Goal: Contribute content: Contribute content

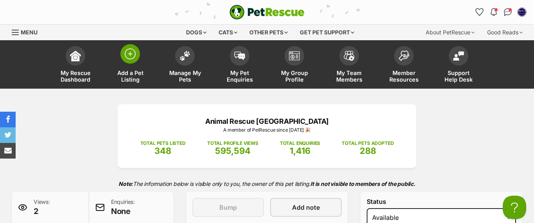
click at [126, 55] on img at bounding box center [130, 54] width 11 height 11
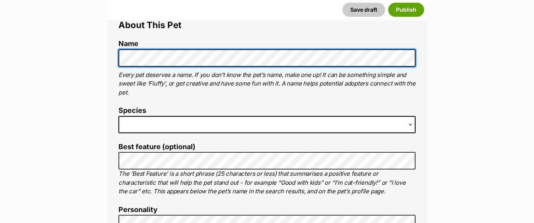
scroll to position [308, 0]
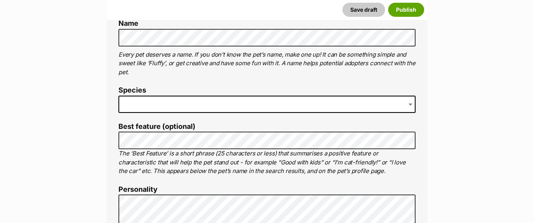
click at [155, 106] on span at bounding box center [267, 104] width 297 height 17
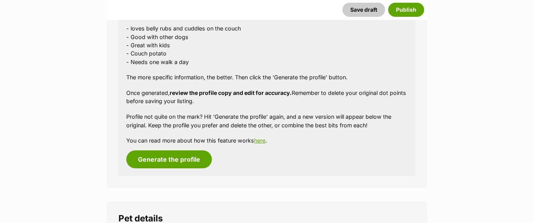
scroll to position [770, 0]
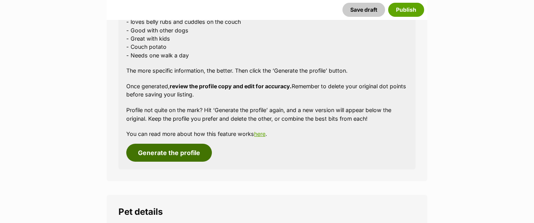
click at [177, 150] on button "Generate the profile" at bounding box center [169, 153] width 86 height 18
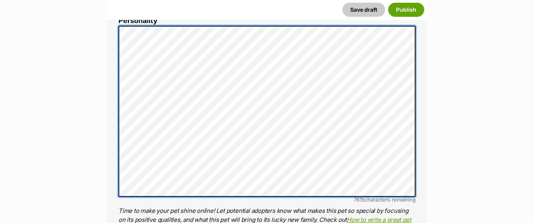
scroll to position [0, 0]
click at [113, 28] on div "About This Pet Name Henlo there, it looks like you might be using the pet name …" at bounding box center [267, 146] width 321 height 655
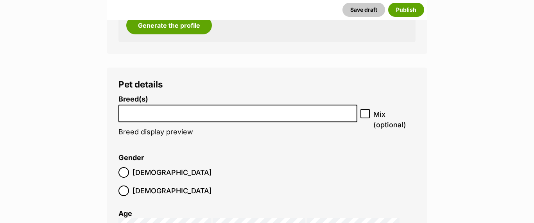
scroll to position [993, 0]
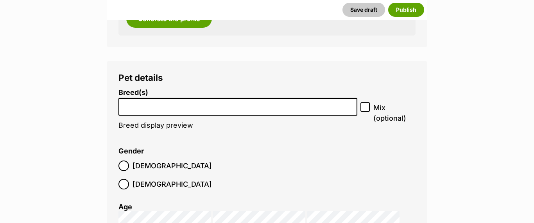
click at [183, 110] on li at bounding box center [238, 107] width 234 height 16
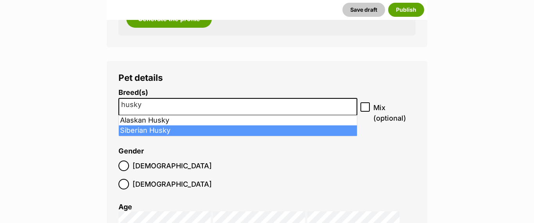
type input "husky"
select select "191"
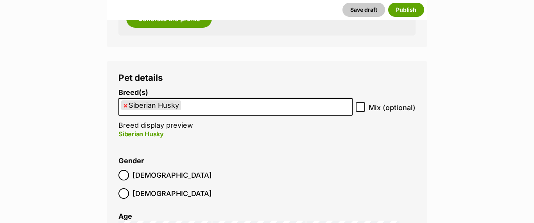
click at [361, 107] on icon at bounding box center [360, 108] width 5 height 4
click at [361, 107] on input "Mix (optional)" at bounding box center [360, 107] width 9 height 9
checkbox input "true"
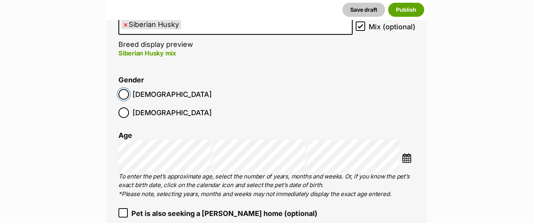
scroll to position [1077, 0]
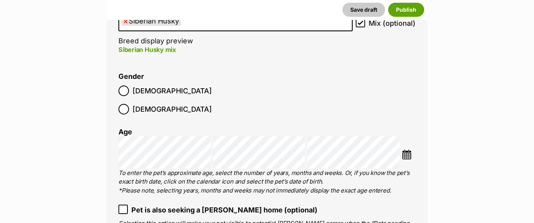
click at [404, 150] on img at bounding box center [407, 155] width 10 height 10
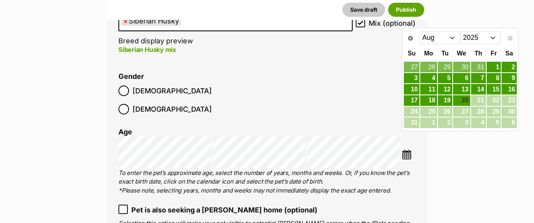
click at [453, 36] on select "Jan Feb Mar Apr May Jun Jul Aug" at bounding box center [440, 37] width 40 height 13
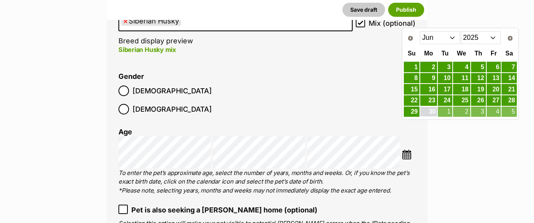
click at [435, 109] on link "30" at bounding box center [429, 112] width 17 height 10
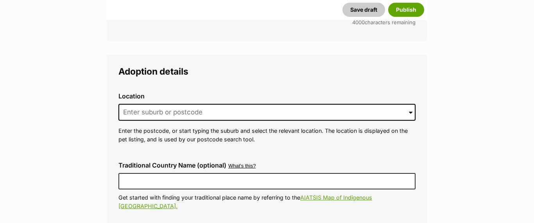
scroll to position [1867, 0]
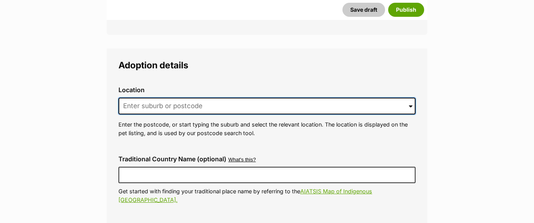
click at [152, 98] on input at bounding box center [267, 106] width 297 height 17
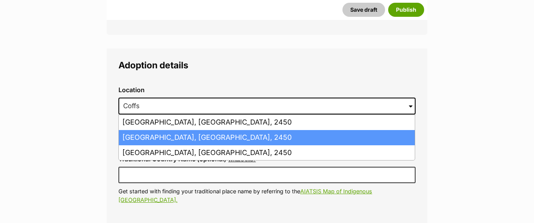
click at [141, 130] on li "Coffs Harbour, New South Wales, 2450" at bounding box center [267, 137] width 296 height 15
type input "Coffs Harbour, New South Wales, 2450"
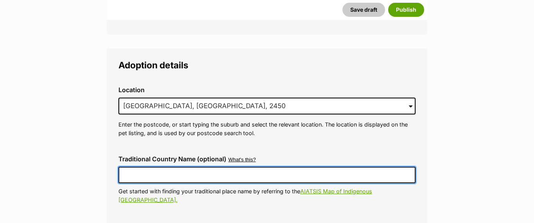
click at [139, 167] on input "Traditional Country Name (optional)" at bounding box center [267, 175] width 297 height 16
type input "Gumbaynggirr"
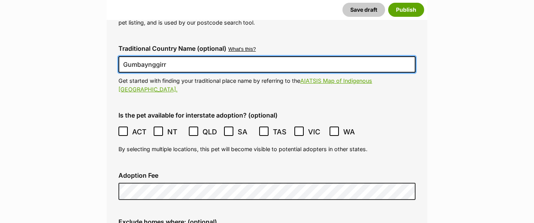
scroll to position [1978, 0]
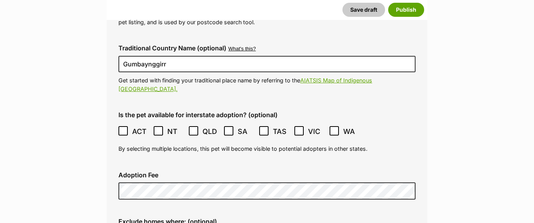
click at [193, 128] on icon at bounding box center [193, 130] width 5 height 5
click at [299, 128] on icon at bounding box center [299, 130] width 5 height 5
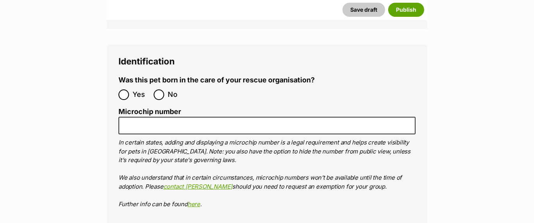
scroll to position [2589, 0]
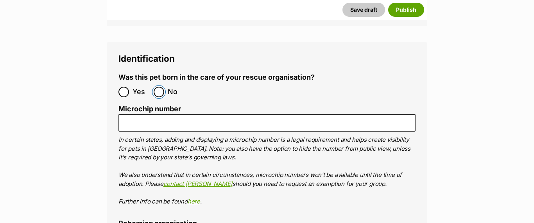
click at [158, 87] on input "No" at bounding box center [159, 92] width 11 height 11
radio input "true"
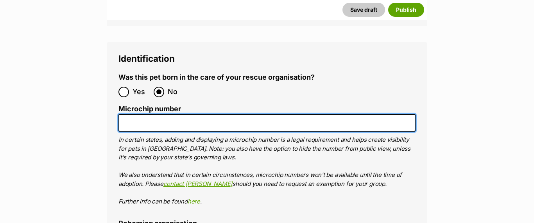
click at [149, 114] on input "Microchip number" at bounding box center [267, 123] width 297 height 18
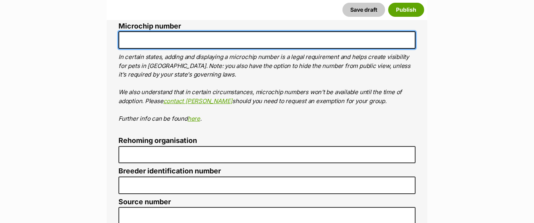
scroll to position [2674, 0]
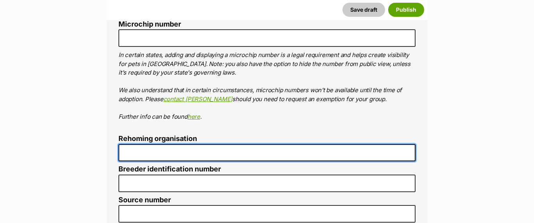
click at [145, 144] on input "Rehoming organisation" at bounding box center [267, 153] width 297 height 18
type input "ARCH"
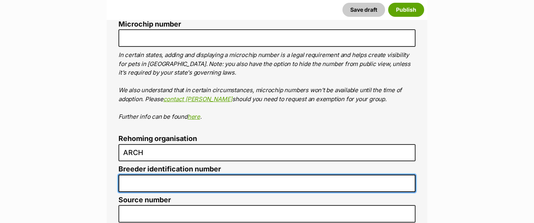
click at [158, 175] on input "Breeder identification number" at bounding box center [267, 184] width 297 height 18
type input "R251000004"
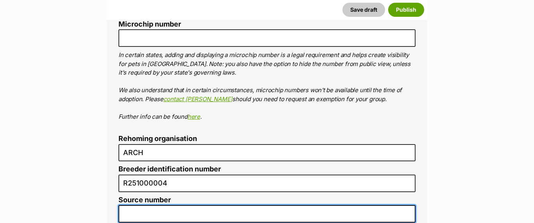
click at [158, 205] on input "Source number" at bounding box center [267, 214] width 297 height 18
type input "RE147320"
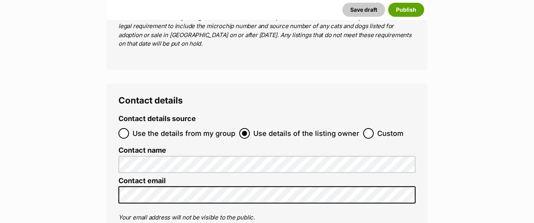
scroll to position [3086, 0]
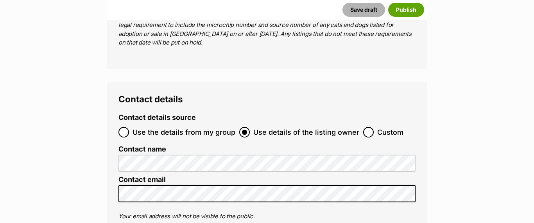
click at [369, 12] on button "Save draft" at bounding box center [364, 10] width 43 height 14
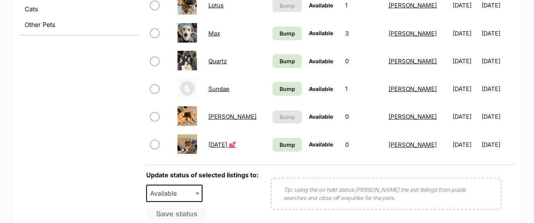
scroll to position [357, 0]
click at [213, 117] on link "Toby" at bounding box center [233, 116] width 48 height 7
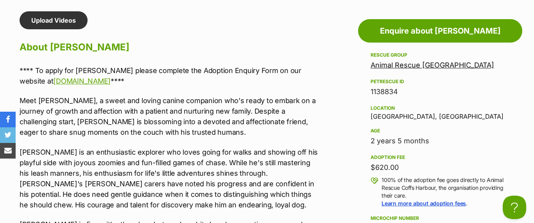
drag, startPoint x: 18, startPoint y: 68, endPoint x: 139, endPoint y: 85, distance: 122.4
copy p "**** To apply for Toby please complete the Adoption Enquiry Form on our website…"
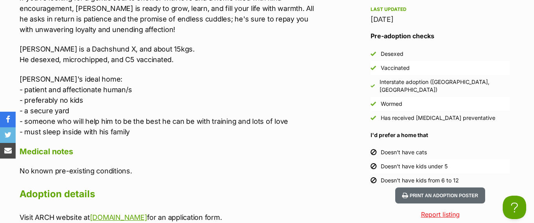
scroll to position [960, 0]
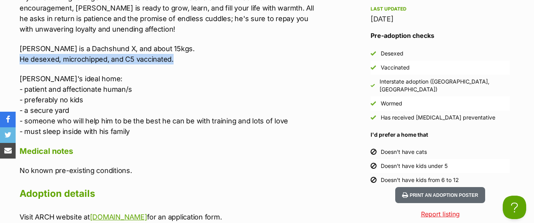
drag, startPoint x: 21, startPoint y: 59, endPoint x: 177, endPoint y: 61, distance: 156.5
click at [177, 61] on p "Toby is a Dachshund X, and about 15kgs. He desexed, microchipped, and C5 vaccin…" at bounding box center [169, 53] width 299 height 21
copy p "He desexed, microchipped, and C5 vaccinated."
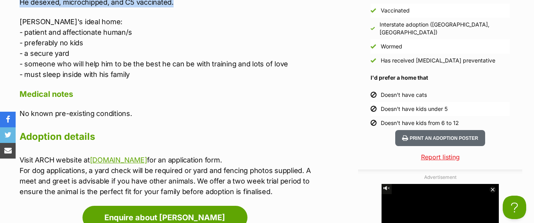
scroll to position [1012, 0]
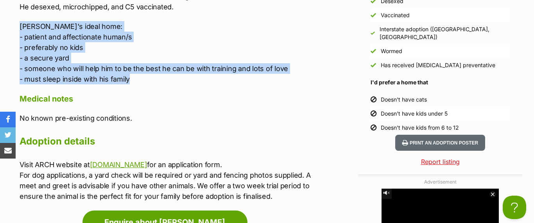
drag, startPoint x: 19, startPoint y: 25, endPoint x: 157, endPoint y: 83, distance: 149.7
click at [157, 83] on p "Toby's ideal home: - patient and affectionate human/s - preferably no kids - a …" at bounding box center [169, 52] width 299 height 63
copy p "Toby's ideal home: - patient and affectionate human/s - preferably no kids - a …"
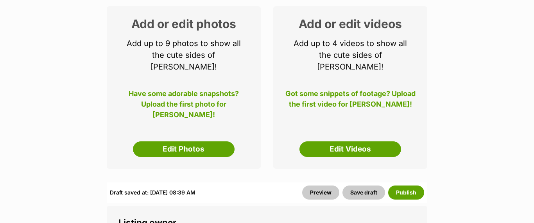
scroll to position [129, 0]
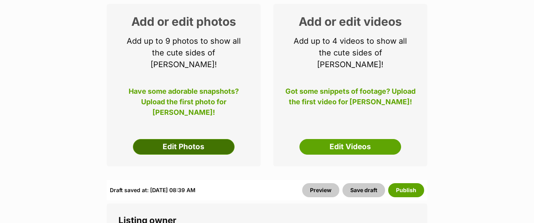
click at [173, 139] on link "Edit Photos" at bounding box center [184, 147] width 102 height 16
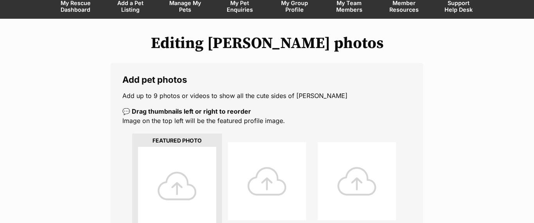
scroll to position [87, 0]
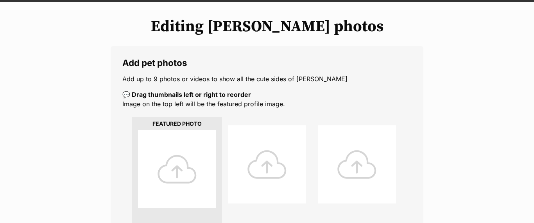
click at [174, 168] on div at bounding box center [177, 169] width 78 height 78
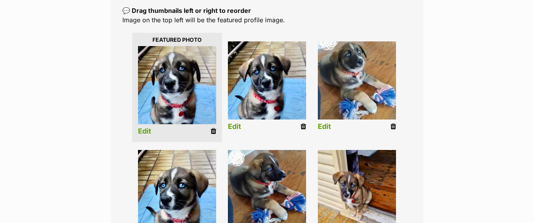
scroll to position [172, 0]
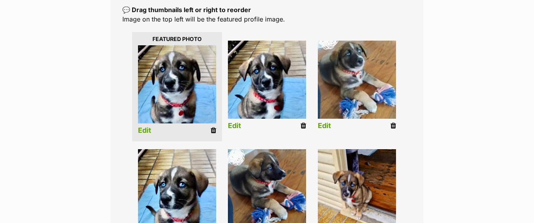
click at [303, 121] on li "Edit" at bounding box center [267, 87] width 90 height 101
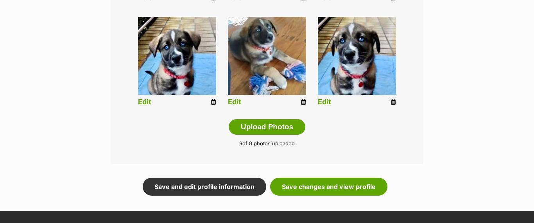
scroll to position [415, 0]
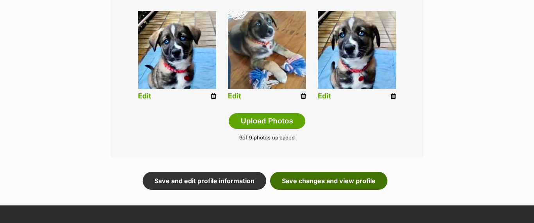
click at [324, 183] on link "Save changes and view profile" at bounding box center [328, 181] width 117 height 18
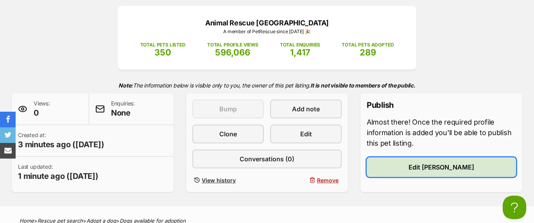
click at [437, 165] on span "Edit [PERSON_NAME]" at bounding box center [442, 167] width 66 height 9
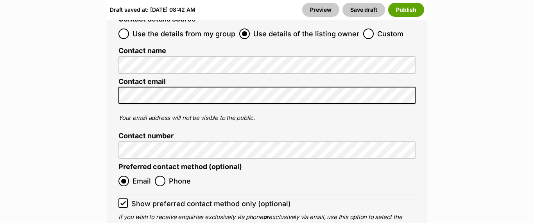
scroll to position [3383, 0]
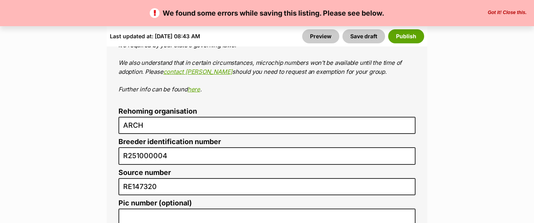
scroll to position [2974, 0]
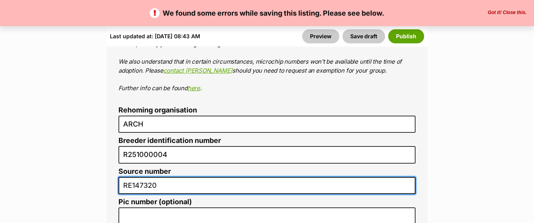
click at [164, 177] on input "RE147320" at bounding box center [267, 186] width 297 height 18
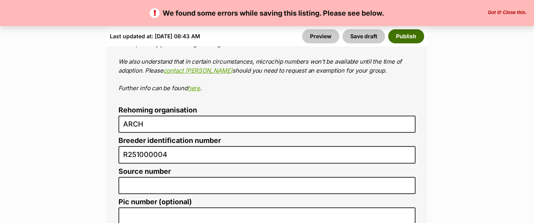
click at [403, 34] on button "Publish" at bounding box center [406, 36] width 36 height 14
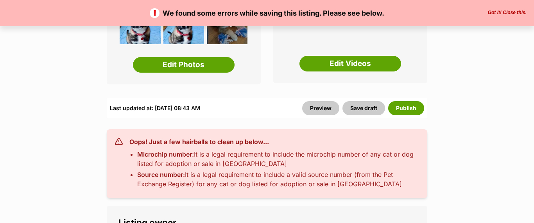
scroll to position [216, 0]
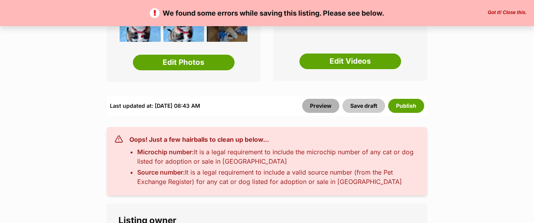
click at [322, 99] on link "Preview" at bounding box center [320, 106] width 37 height 14
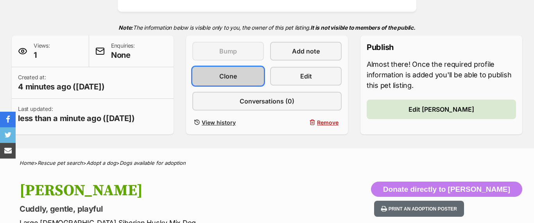
click at [227, 75] on span "Clone" at bounding box center [228, 76] width 18 height 9
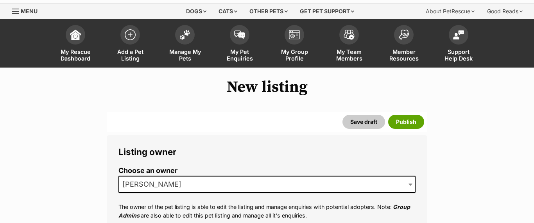
scroll to position [22, 0]
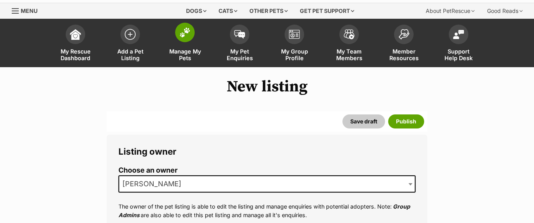
click at [184, 30] on img at bounding box center [185, 32] width 11 height 10
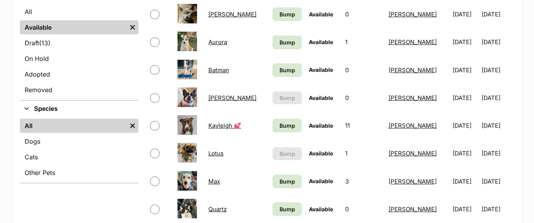
scroll to position [207, 0]
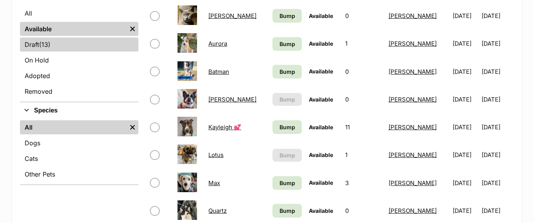
click at [48, 41] on span "(13)" at bounding box center [44, 44] width 11 height 9
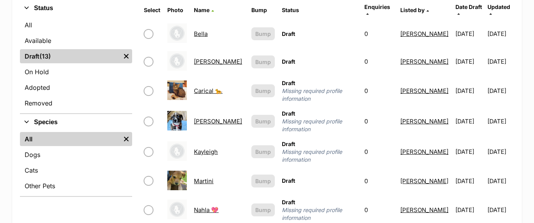
scroll to position [191, 0]
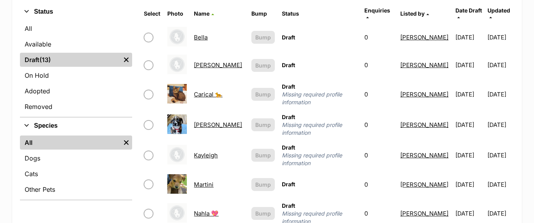
click at [203, 121] on link "[PERSON_NAME]" at bounding box center [218, 124] width 48 height 7
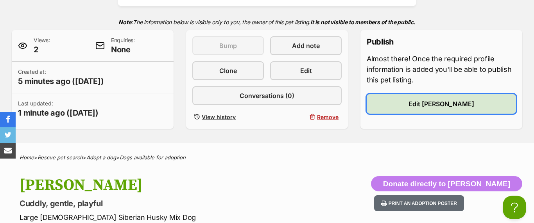
click at [432, 99] on span "Edit [PERSON_NAME]" at bounding box center [442, 103] width 66 height 9
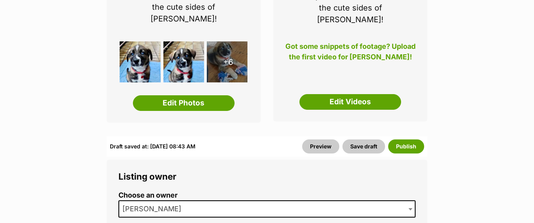
scroll to position [176, 0]
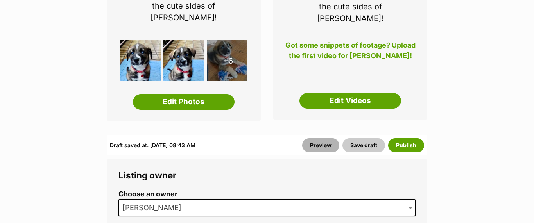
click at [322, 138] on link "Preview" at bounding box center [320, 145] width 37 height 14
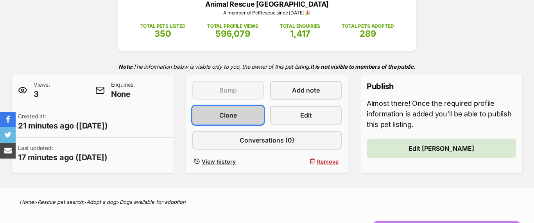
click at [232, 115] on span "Clone" at bounding box center [228, 115] width 18 height 9
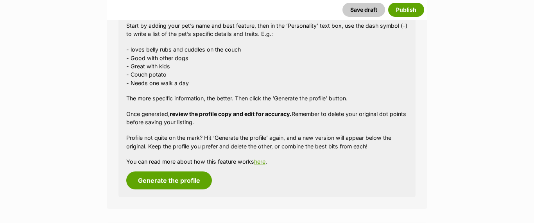
scroll to position [744, 0]
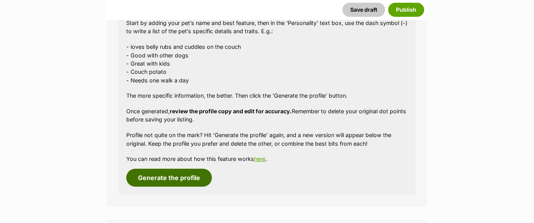
click at [169, 176] on button "Generate the profile" at bounding box center [169, 178] width 86 height 18
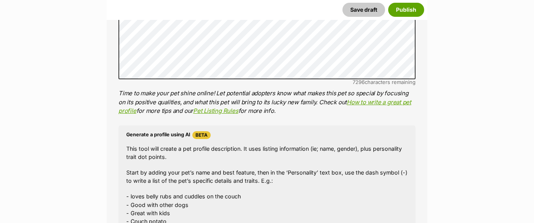
scroll to position [477, 0]
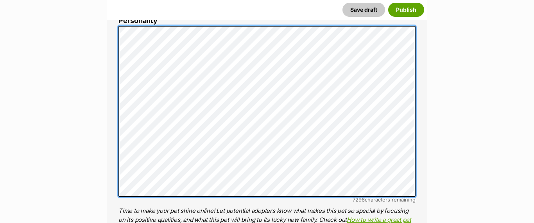
click at [117, 59] on div "About This Pet Name Henlo there, it looks like you might be using the pet name …" at bounding box center [267, 146] width 321 height 655
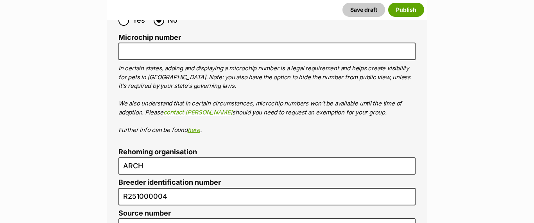
scroll to position [2721, 0]
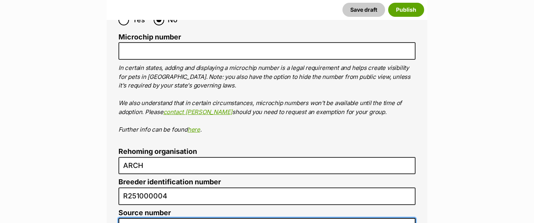
click at [161, 218] on input "RE147320" at bounding box center [267, 227] width 297 height 18
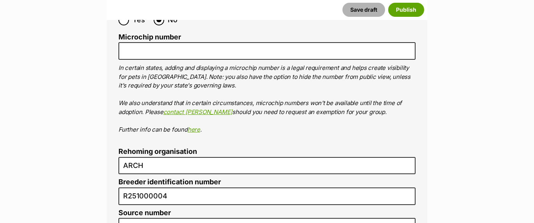
click at [365, 10] on button "Save draft" at bounding box center [364, 10] width 43 height 14
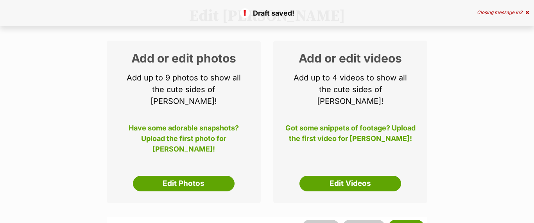
scroll to position [93, 0]
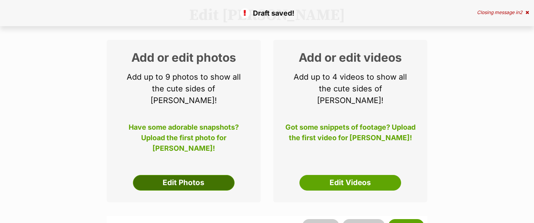
click at [179, 175] on link "Edit Photos" at bounding box center [184, 183] width 102 height 16
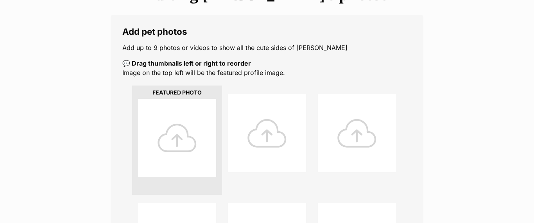
scroll to position [120, 0]
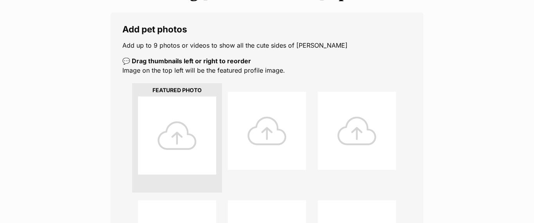
click at [176, 143] on div at bounding box center [177, 136] width 78 height 78
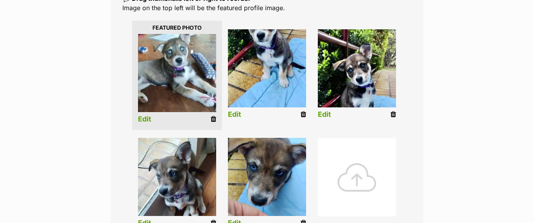
scroll to position [183, 0]
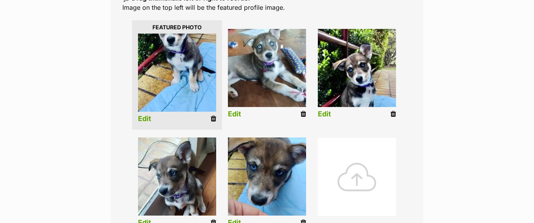
click at [144, 117] on link "Edit" at bounding box center [144, 119] width 13 height 8
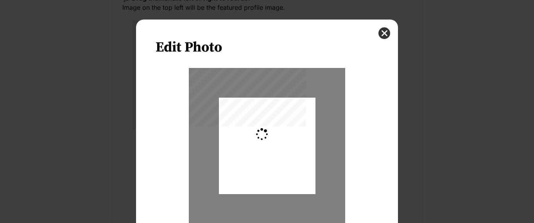
scroll to position [0, 0]
type input "0.2744"
drag, startPoint x: 281, startPoint y: 126, endPoint x: 279, endPoint y: 140, distance: 13.4
click at [279, 140] on div "Dialog Window - Close (Press escape to close)" at bounding box center [267, 159] width 97 height 147
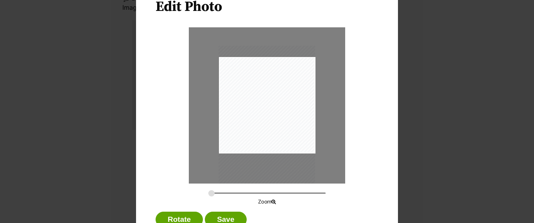
scroll to position [68, 0]
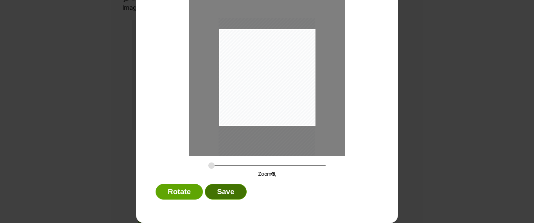
click at [235, 191] on button "Save" at bounding box center [225, 192] width 41 height 16
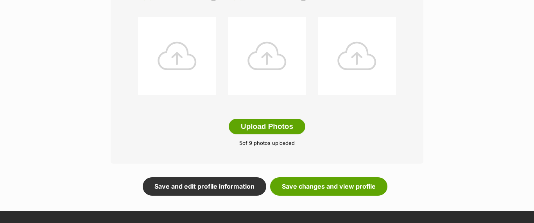
scroll to position [410, 0]
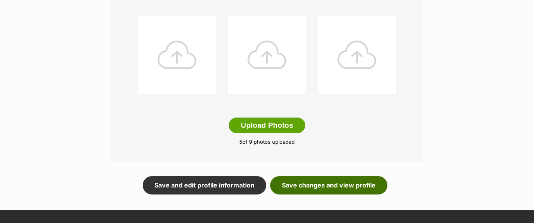
click at [316, 183] on link "Save changes and view profile" at bounding box center [328, 185] width 117 height 18
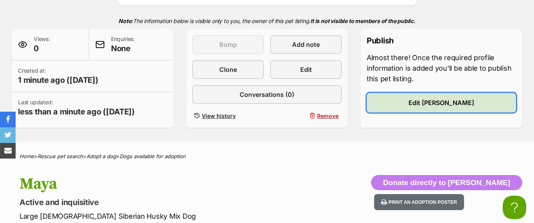
click at [432, 105] on span "Edit [PERSON_NAME]" at bounding box center [442, 102] width 66 height 9
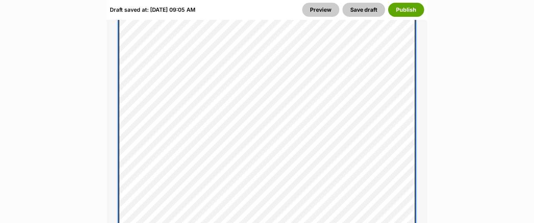
scroll to position [737, 0]
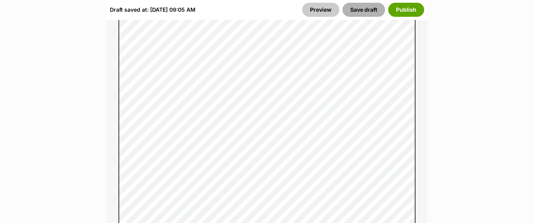
click at [361, 7] on button "Save draft" at bounding box center [364, 10] width 43 height 14
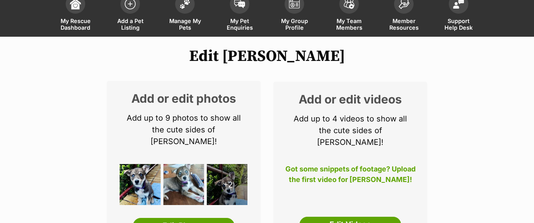
scroll to position [53, 0]
